Goal: Information Seeking & Learning: Learn about a topic

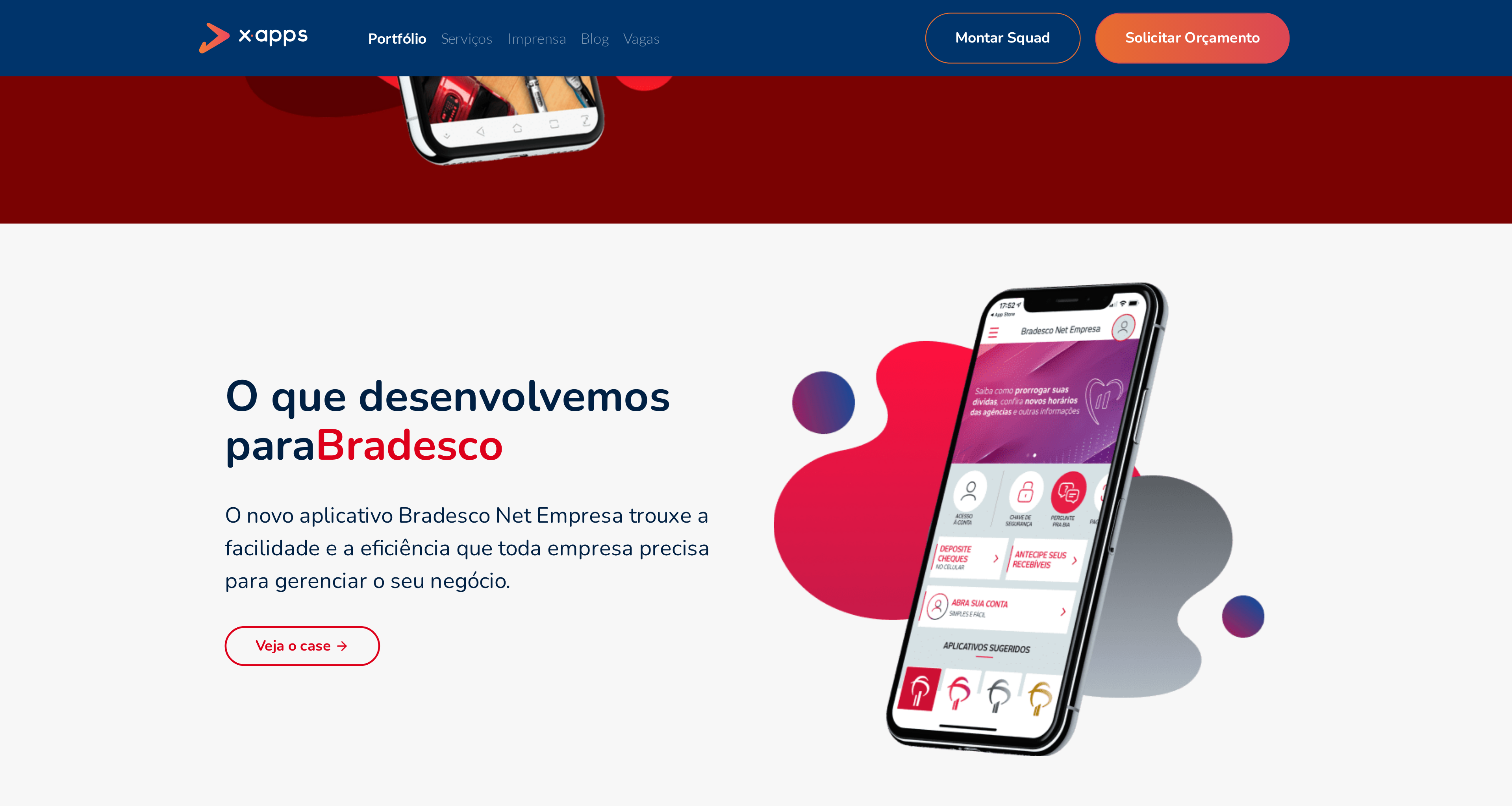
scroll to position [706, 0]
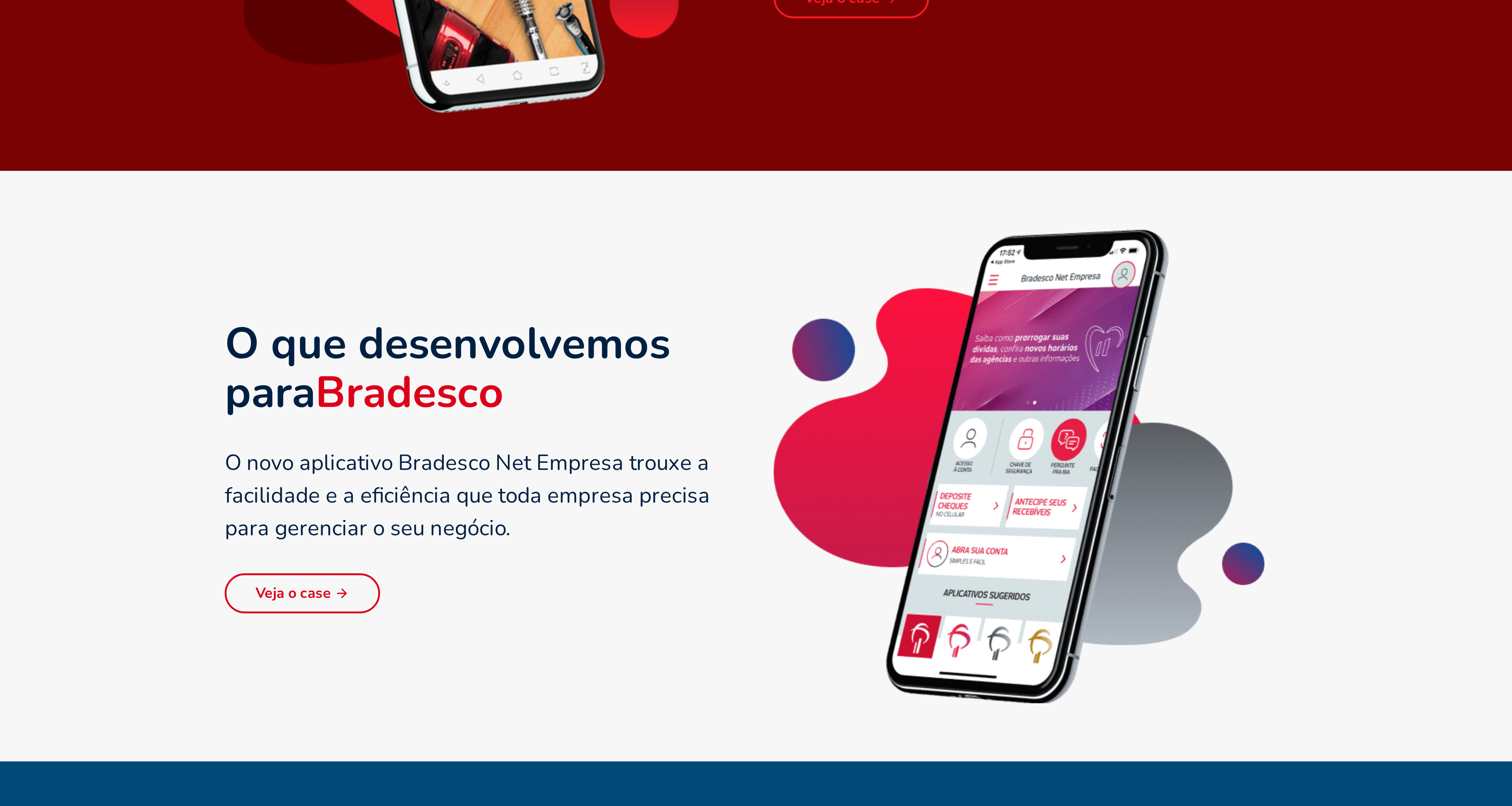
click at [557, 411] on link "Veja o case" at bounding box center [564, 415] width 68 height 18
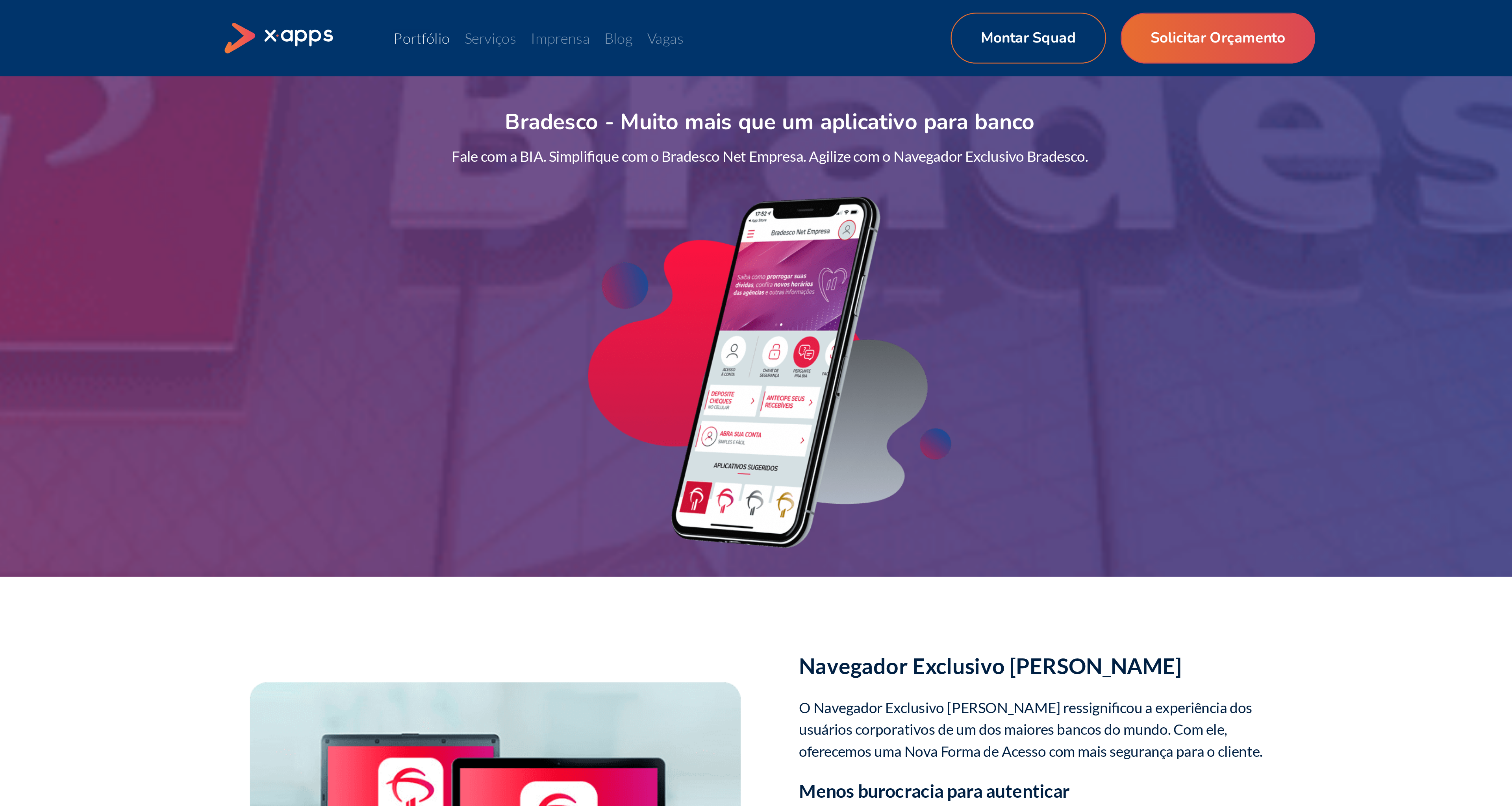
click at [612, 19] on link "Portfólio" at bounding box center [605, 16] width 25 height 8
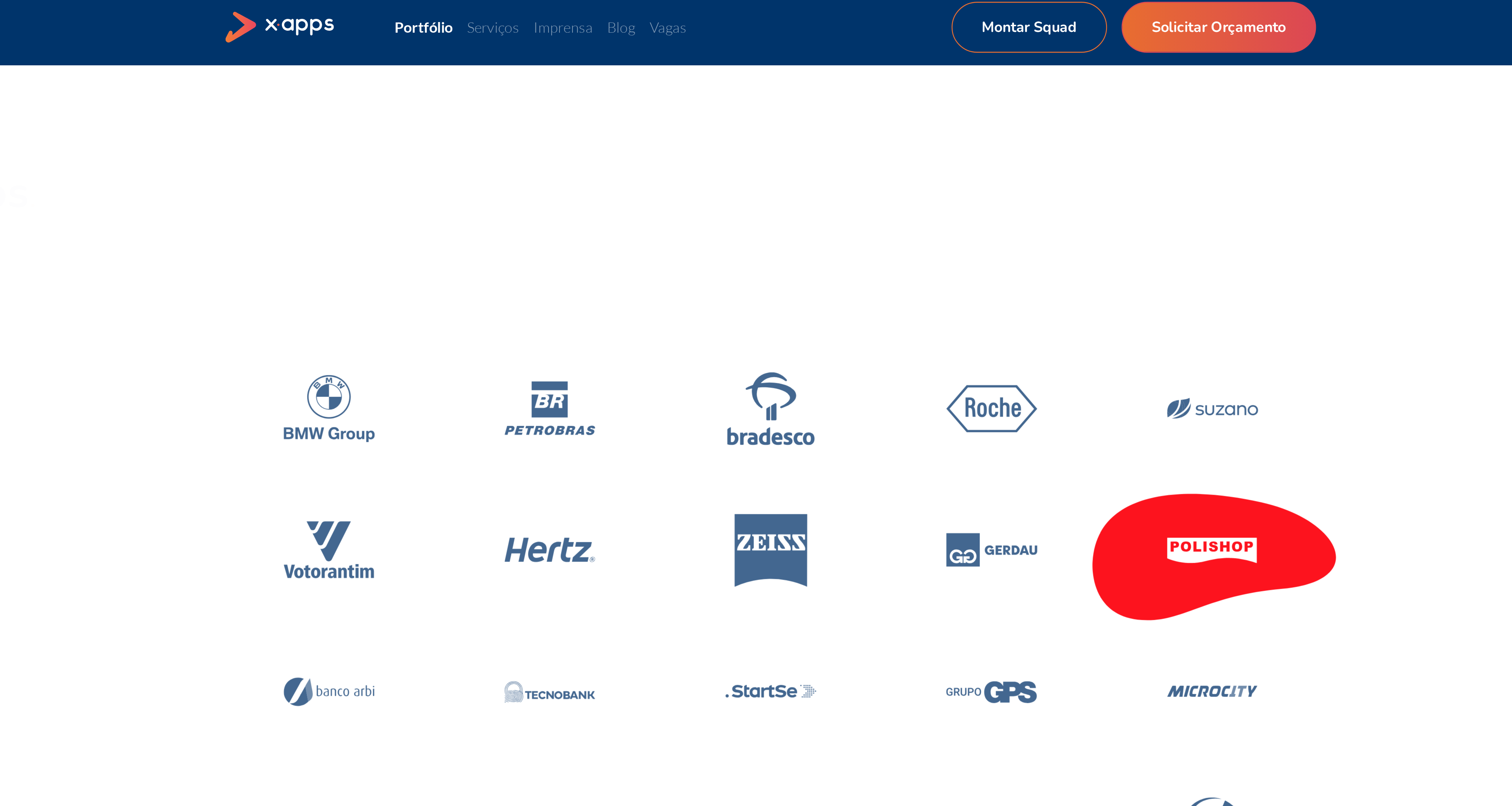
click at [920, 256] on icon at bounding box center [947, 243] width 112 height 67
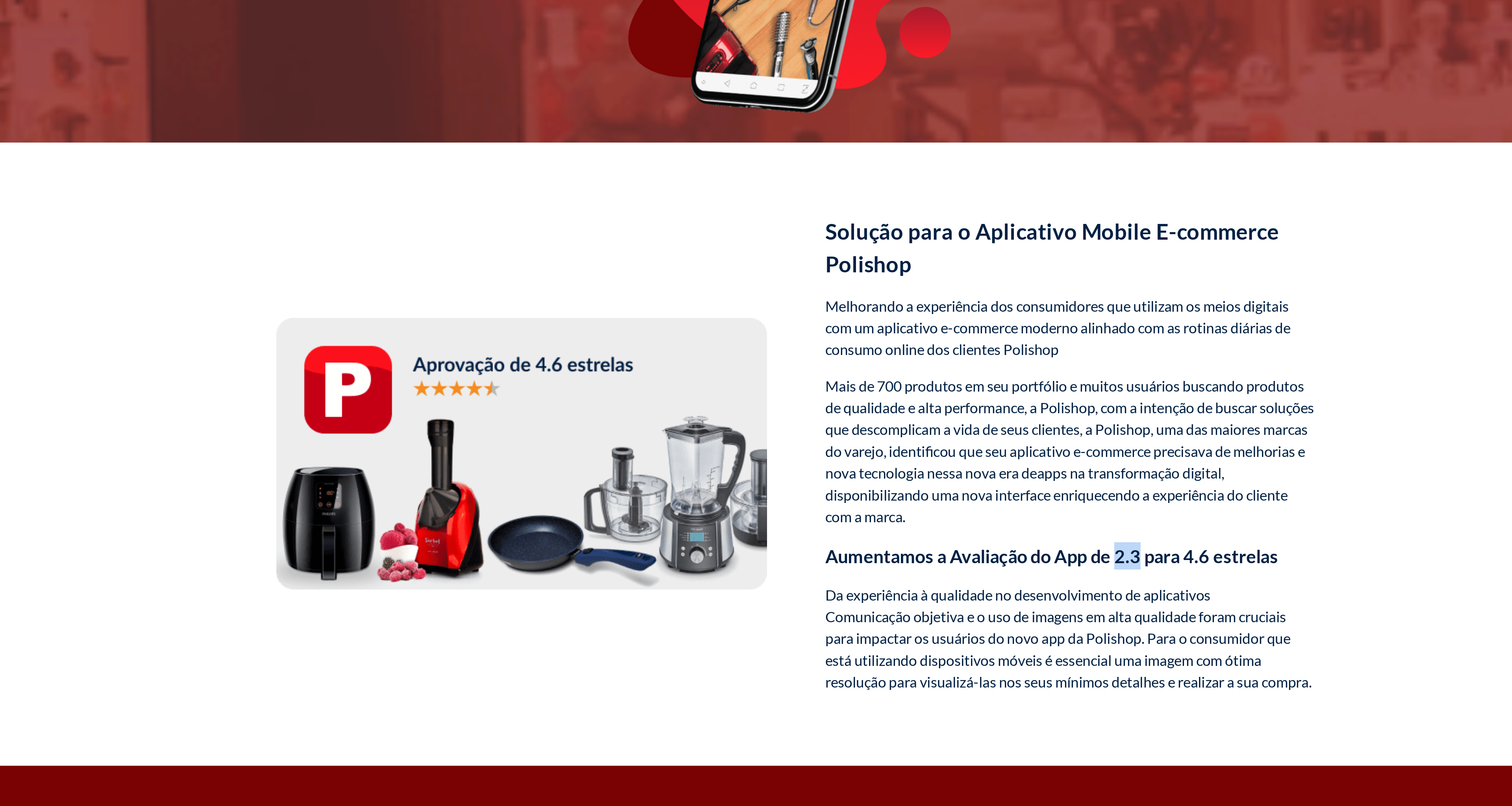
drag, startPoint x: 905, startPoint y: 434, endPoint x: 897, endPoint y: 433, distance: 8.1
click at [897, 433] on h3 "Aumentamos a Avaliação do App de 2.3 para 4.6 estrelas" at bounding box center [875, 432] width 212 height 12
click at [929, 432] on h3 "Aumentamos a Avaliação do App de 2.3 para 4.6 estrelas" at bounding box center [875, 432] width 212 height 12
click at [900, 412] on p "Mais de 700 produtos em seu portfólio e muitos usuários buscando produtos de qu…" at bounding box center [875, 387] width 212 height 66
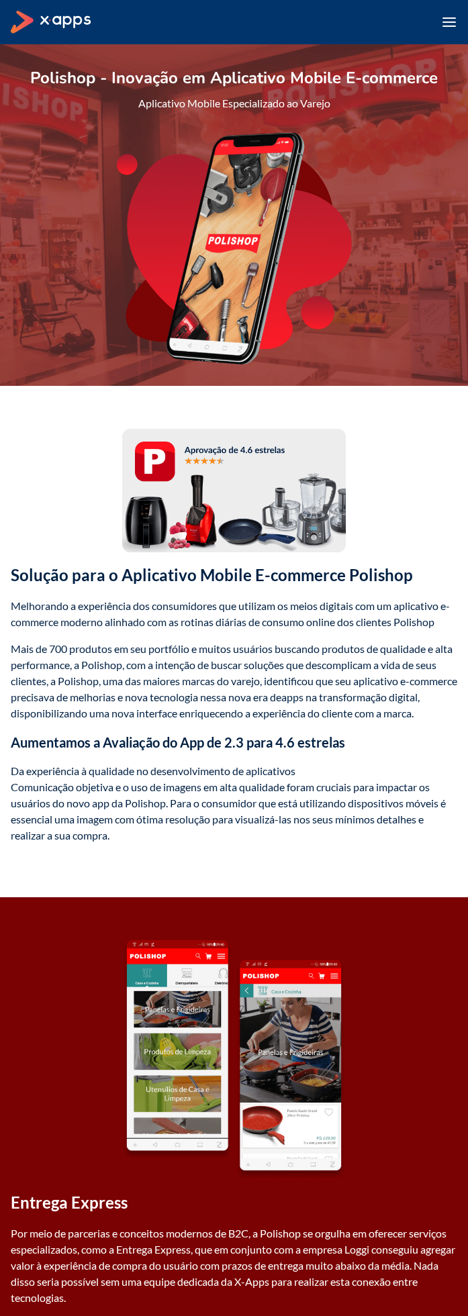
click at [62, 32] on icon at bounding box center [52, 22] width 82 height 23
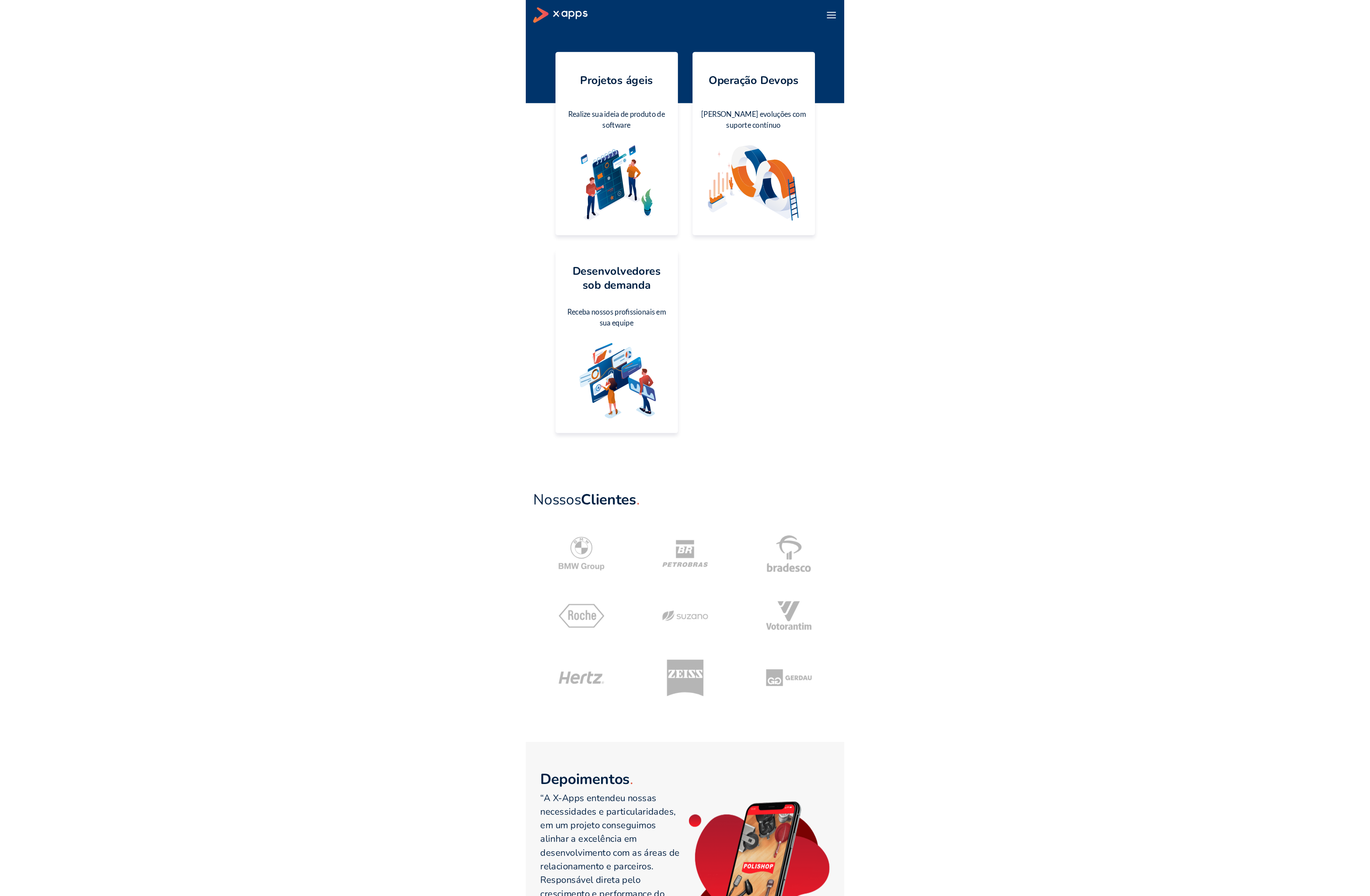
scroll to position [162, 0]
